Goal: Transaction & Acquisition: Register for event/course

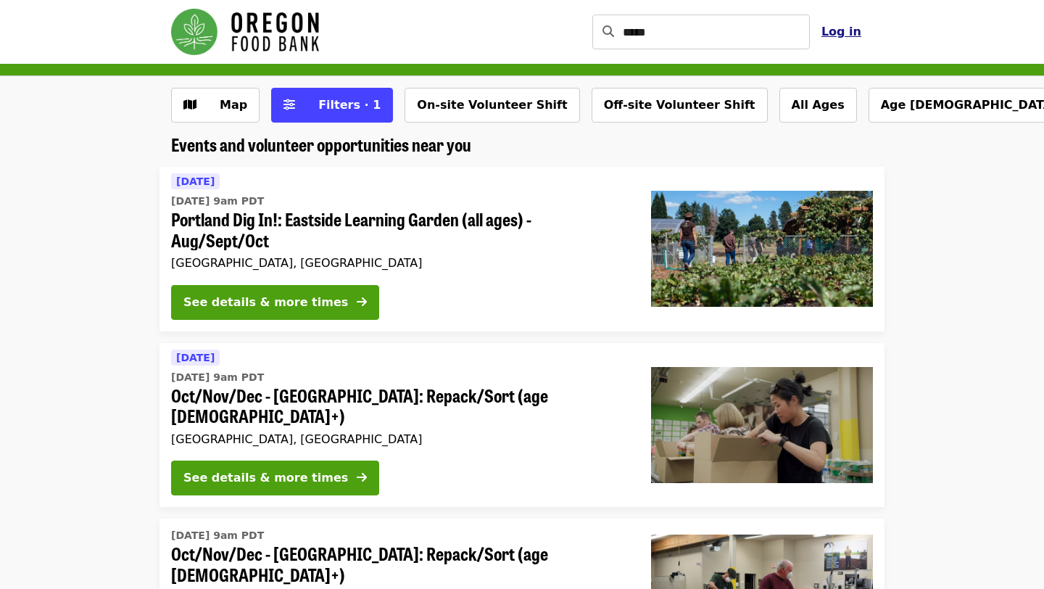
click at [842, 36] on span "Log in" at bounding box center [841, 32] width 40 height 14
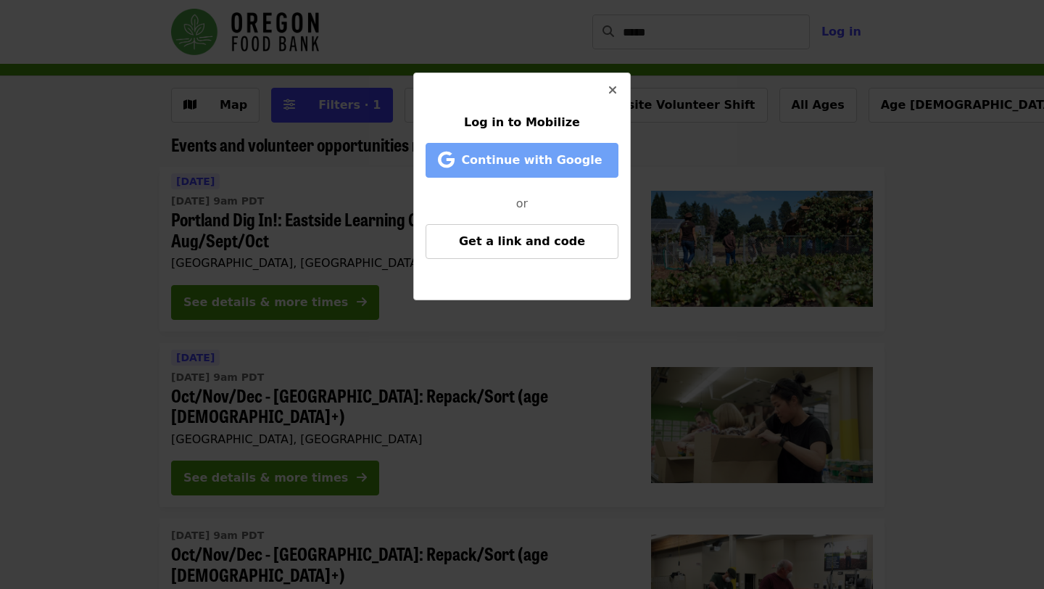
click at [547, 160] on span "Continue with Google" at bounding box center [531, 160] width 141 height 14
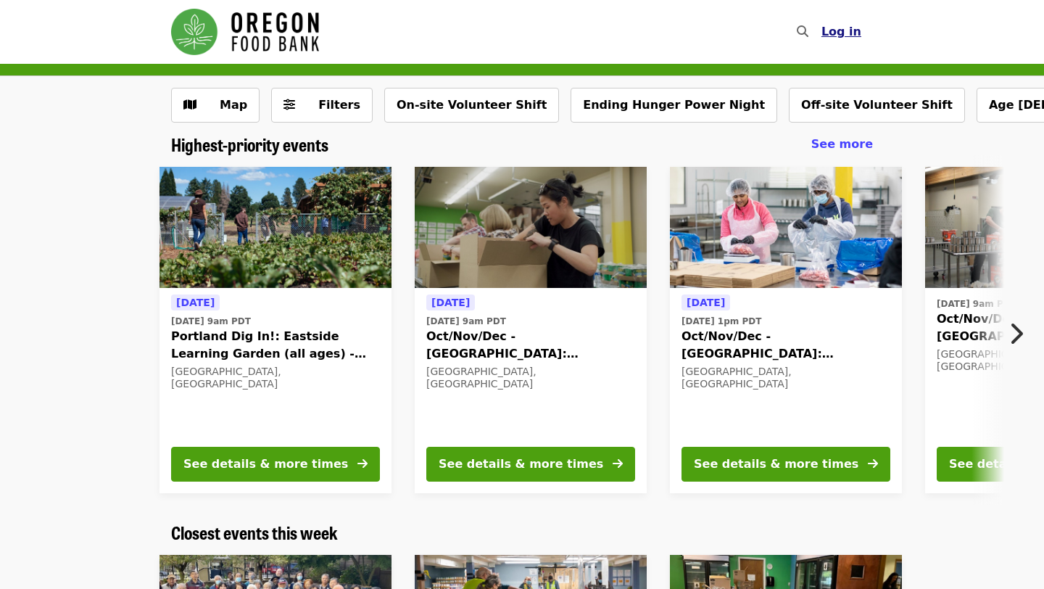
click at [841, 34] on span "Log in" at bounding box center [841, 32] width 40 height 14
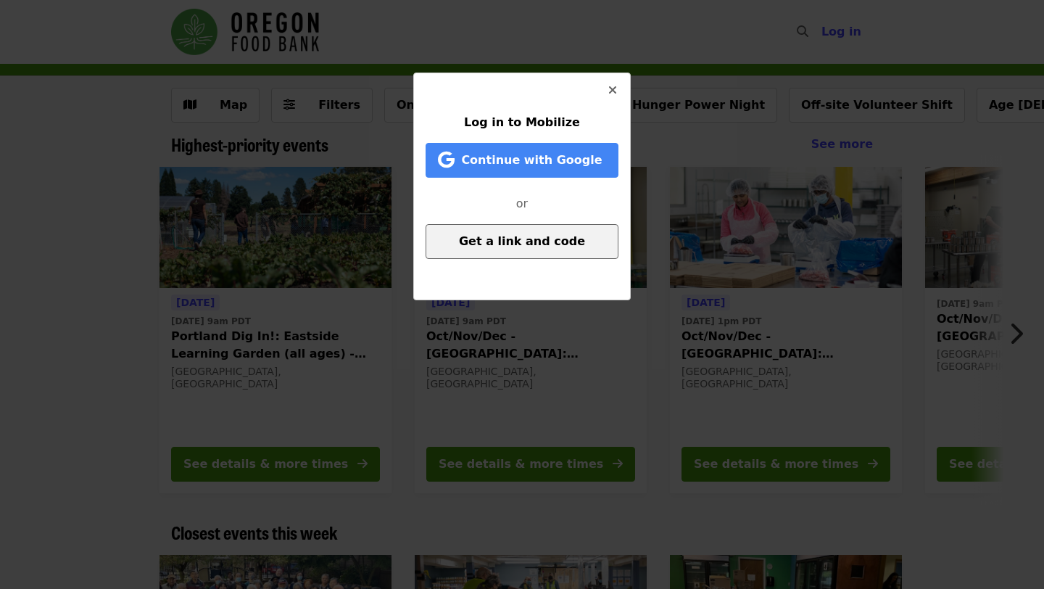
click at [604, 238] on button "Get a link and code" at bounding box center [522, 241] width 193 height 35
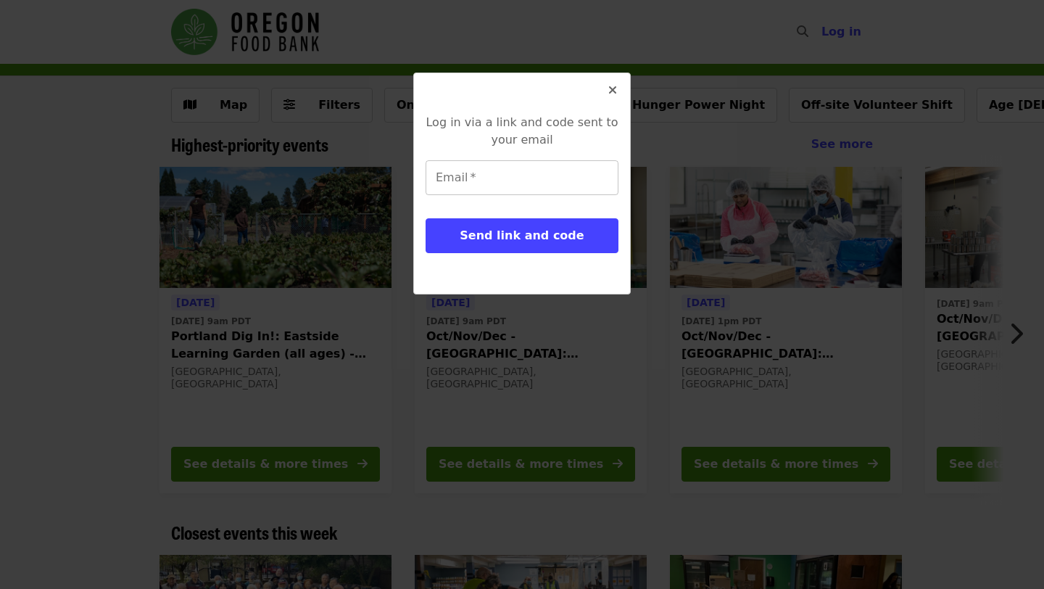
click at [573, 170] on input "Email   *" at bounding box center [522, 177] width 193 height 35
type input "**********"
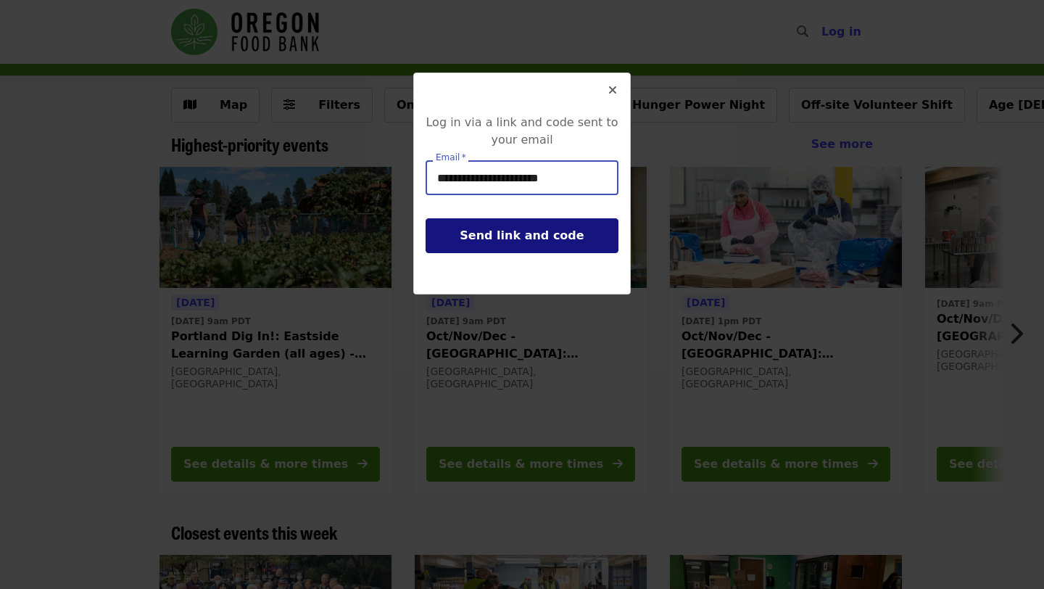
click at [563, 238] on span "Send link and code" at bounding box center [522, 235] width 124 height 14
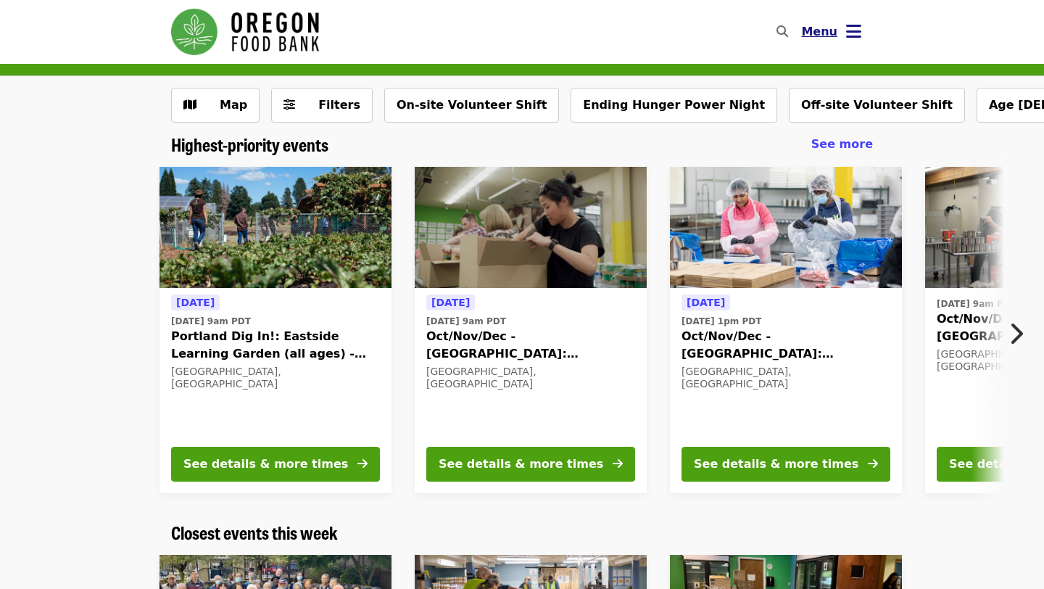
click at [858, 29] on icon "bars icon" at bounding box center [853, 31] width 15 height 21
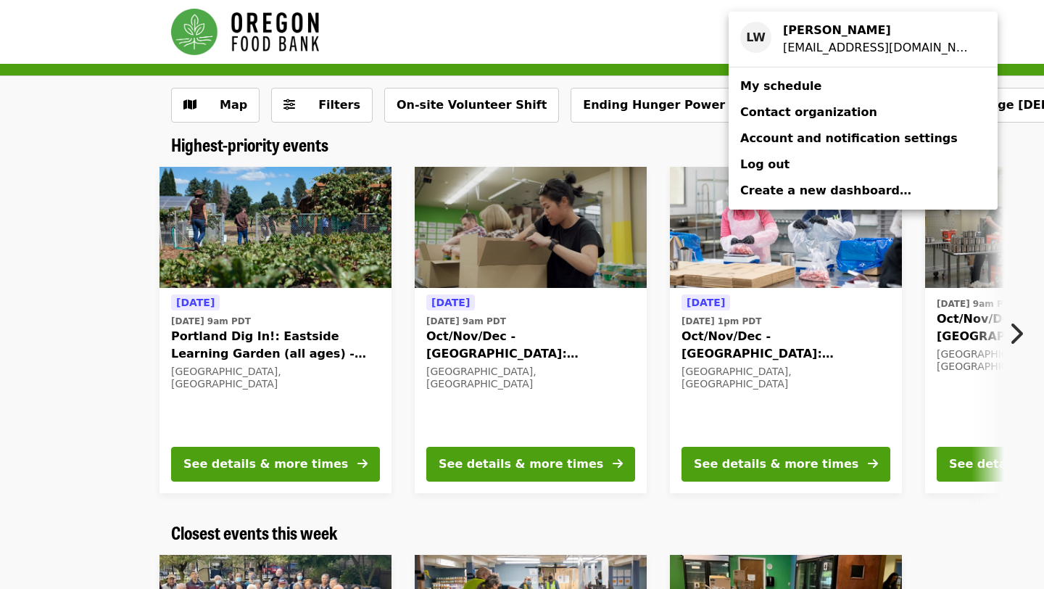
click at [799, 86] on span "My schedule" at bounding box center [780, 86] width 81 height 14
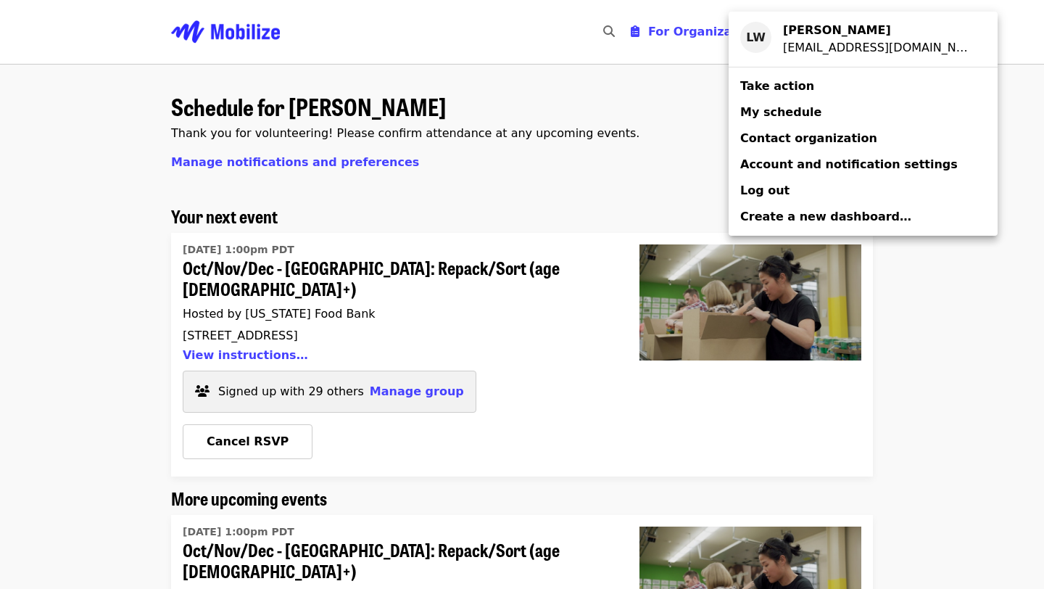
click at [261, 334] on div "Account menu" at bounding box center [522, 294] width 1044 height 589
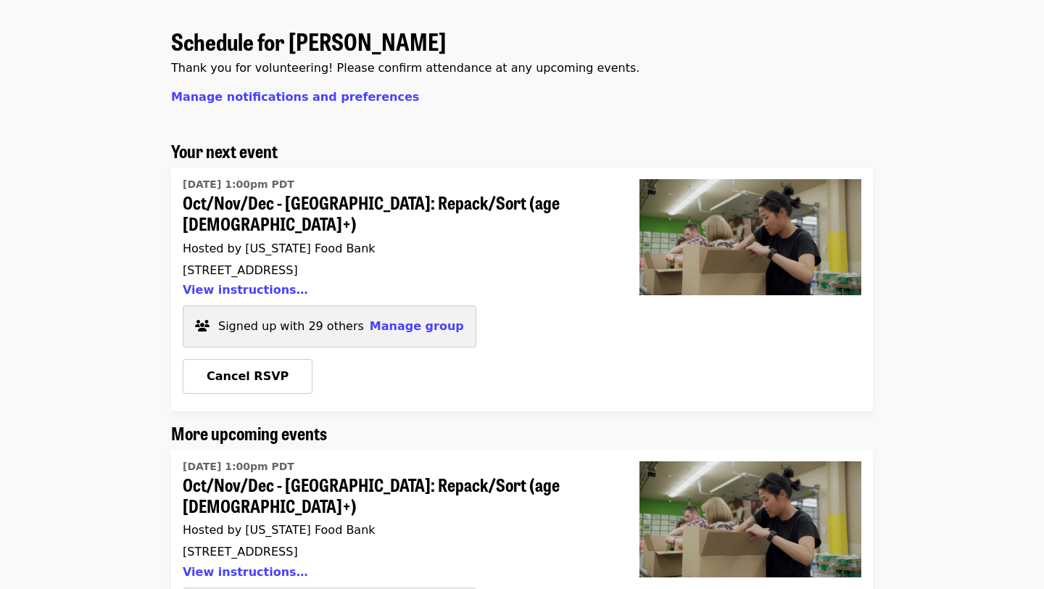
scroll to position [66, 0]
click at [263, 282] on button "View instructions…" at bounding box center [245, 289] width 125 height 14
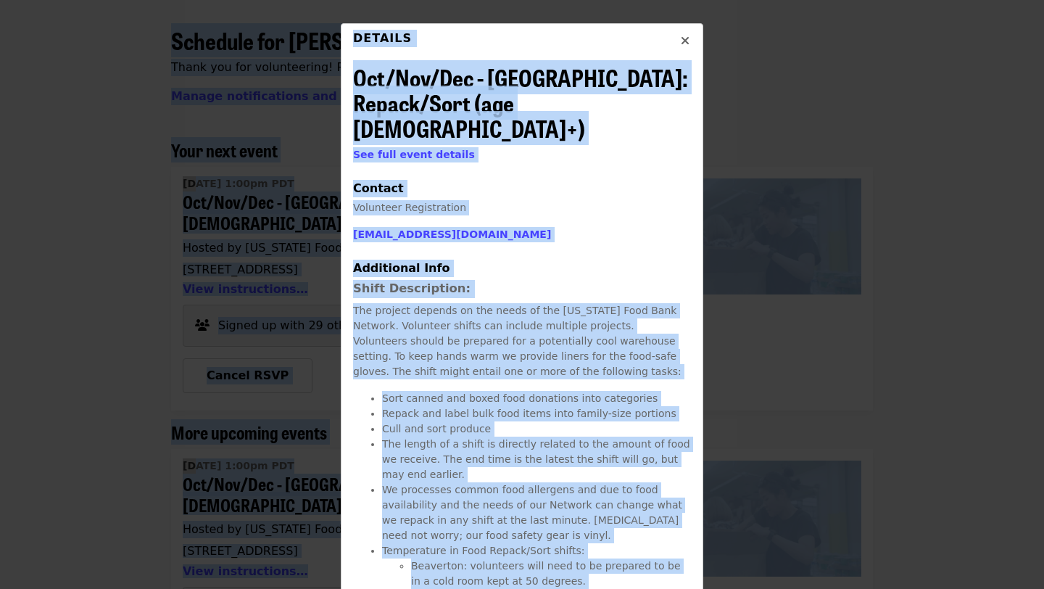
scroll to position [0, 0]
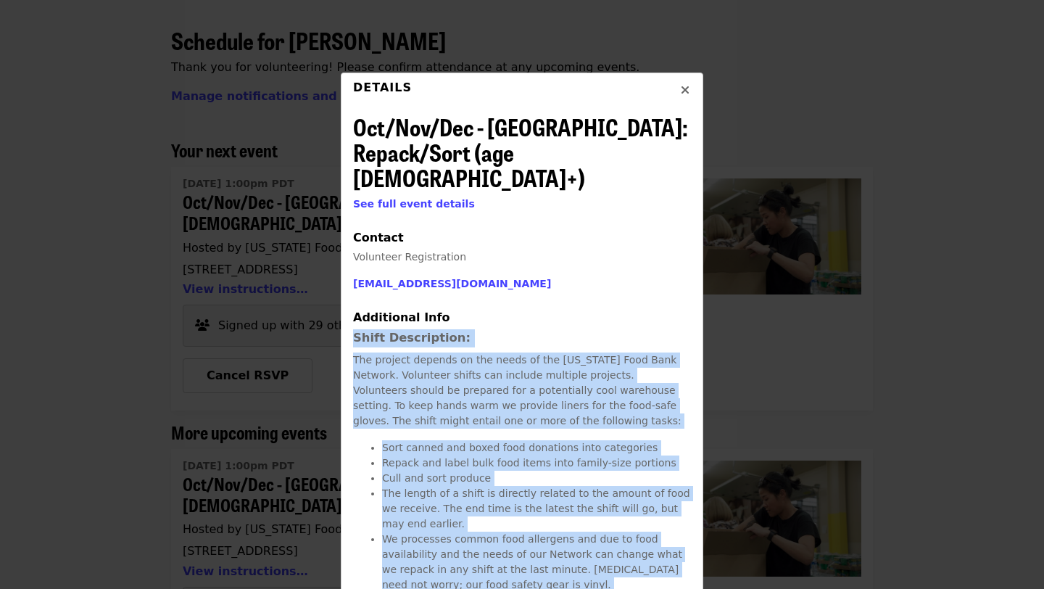
drag, startPoint x: 577, startPoint y: 491, endPoint x: 348, endPoint y: 319, distance: 286.4
copy p "Shift Description: The project depends on the needs of the Oregon Food Bank Net…"
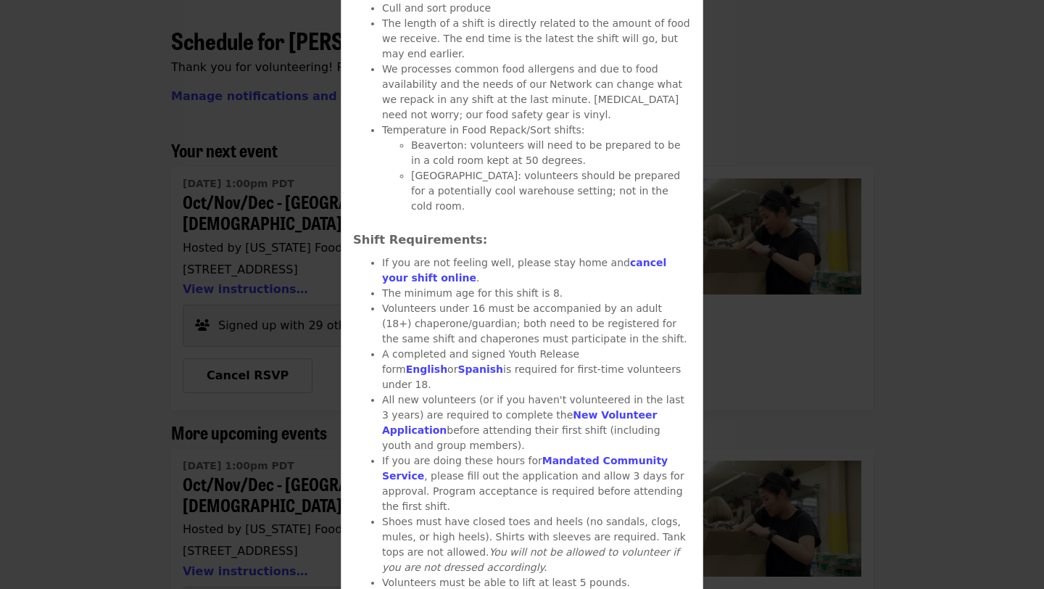
scroll to position [468, 0]
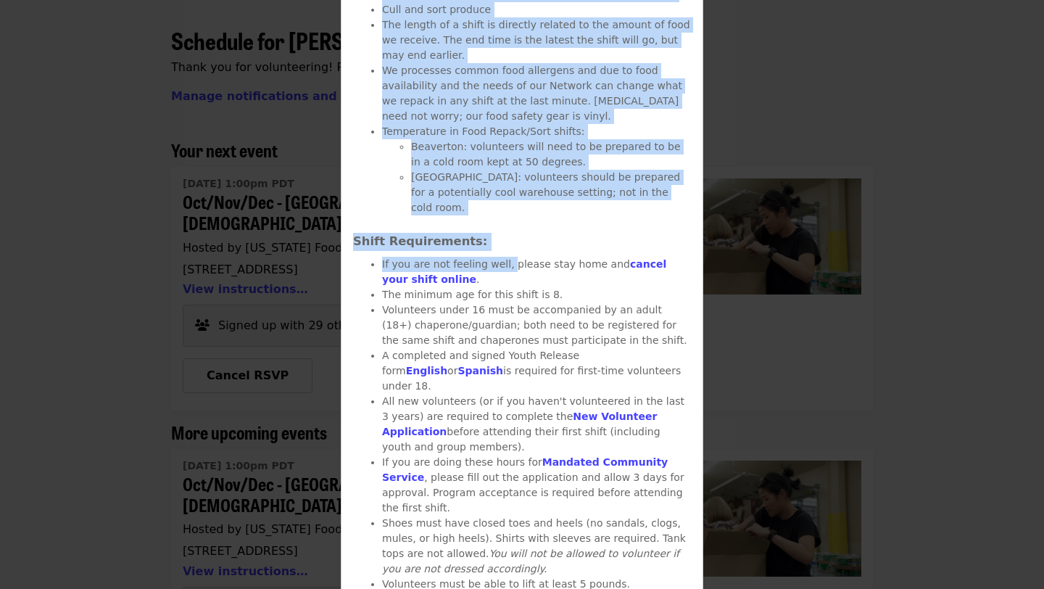
drag, startPoint x: 505, startPoint y: 228, endPoint x: 338, endPoint y: 170, distance: 177.0
click at [339, 170] on div "Details Oct/Nov/Dec - Portland: Repack/Sort (age 8+) See full event details Con…" at bounding box center [522, 294] width 1044 height 589
copy div "Details Oct/Nov/Dec - Portland: Repack/Sort (age 8+) See full event details Con…"
